Goal: Use online tool/utility: Utilize a website feature to perform a specific function

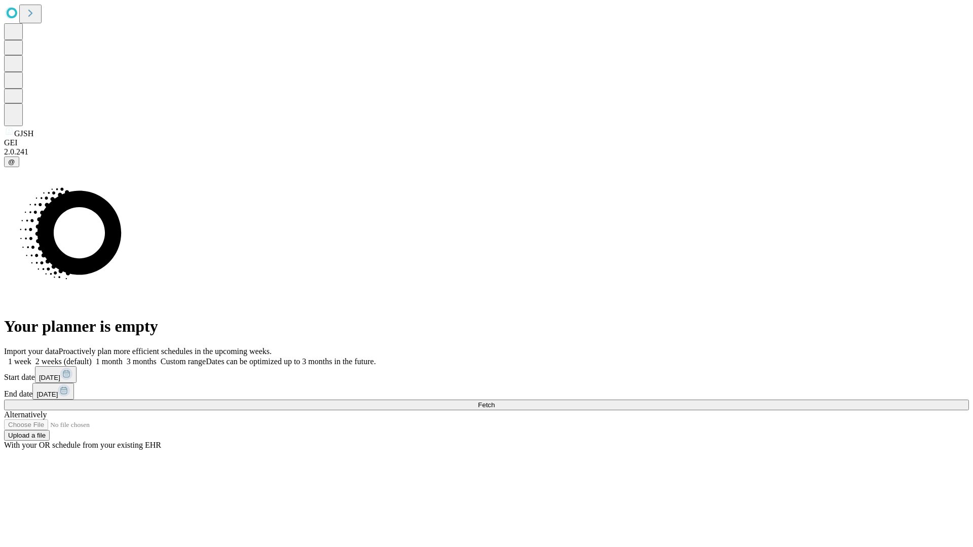
click at [495, 401] on span "Fetch" at bounding box center [486, 405] width 17 height 8
